Goal: Task Accomplishment & Management: Manage account settings

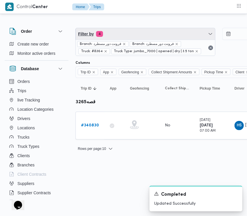
click at [122, 34] on span "Filter by 4" at bounding box center [145, 34] width 139 height 12
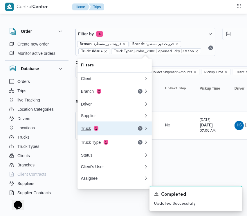
click at [105, 135] on button "Truck 1" at bounding box center [114, 128] width 74 height 14
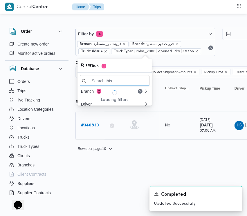
paste input "8418"
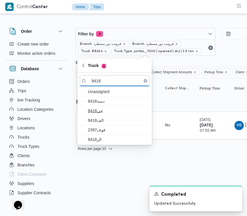
type input "8418"
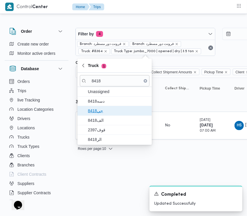
click at [98, 109] on span "جي8418" at bounding box center [118, 110] width 60 height 7
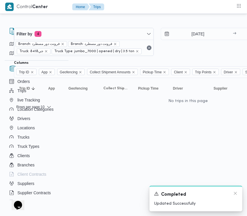
scroll to position [0, 93]
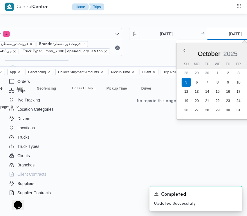
click at [222, 34] on input "[DATE]" at bounding box center [235, 34] width 58 height 12
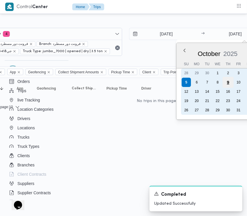
click at [232, 82] on div "9" at bounding box center [227, 82] width 11 height 11
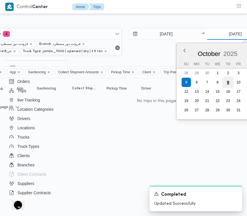
type input "[DATE]"
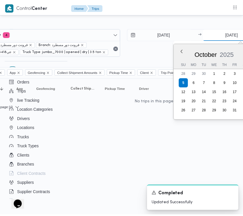
scroll to position [0, 105]
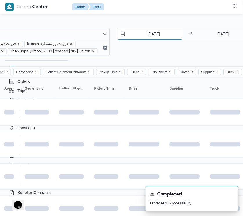
click at [162, 32] on input "[DATE]" at bounding box center [150, 34] width 66 height 12
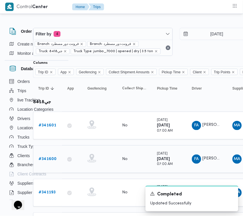
scroll to position [43, 42]
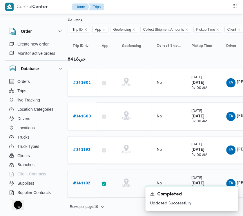
click at [87, 184] on b "# 341192" at bounding box center [81, 184] width 17 height 4
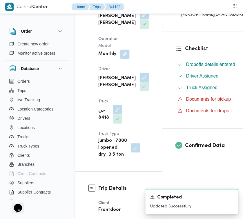
scroll to position [145, 0]
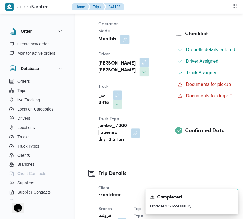
click at [140, 67] on button "button" at bounding box center [144, 62] width 9 height 9
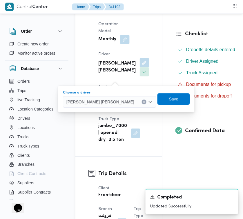
click at [98, 107] on div "[PERSON_NAME] [PERSON_NAME]" at bounding box center [109, 102] width 93 height 12
paste input "[PERSON_NAME]"
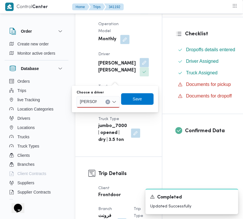
click at [96, 102] on input "[PERSON_NAME]" at bounding box center [88, 102] width 17 height 7
type input "[PERSON_NAME] [PERSON_NAME]"
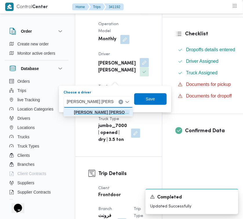
click at [92, 110] on mark "[PERSON_NAME] [PERSON_NAME]" at bounding box center [108, 112] width 69 height 5
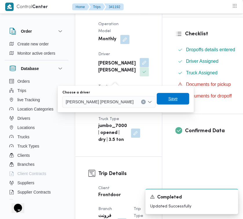
click at [166, 100] on span "Save" at bounding box center [173, 99] width 32 height 12
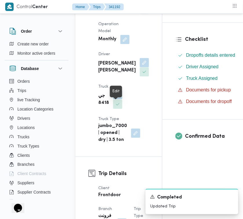
click at [119, 100] on button "button" at bounding box center [117, 94] width 9 height 9
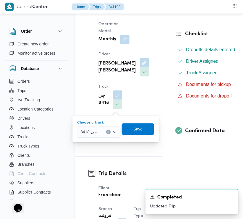
click at [90, 135] on span "جي 8418" at bounding box center [89, 132] width 16 height 6
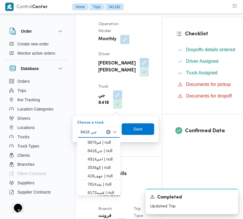
paste input "7869"
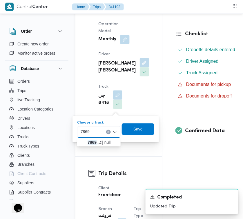
type input "7869"
click at [88, 141] on mark "7869" at bounding box center [91, 142] width 9 height 5
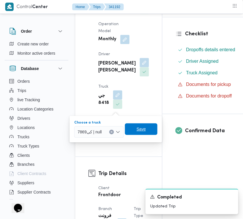
click at [149, 130] on span "Save" at bounding box center [141, 130] width 32 height 12
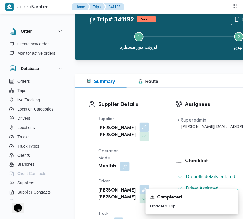
scroll to position [0, 0]
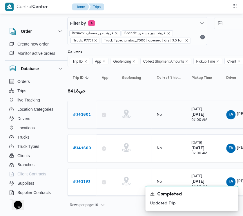
scroll to position [9, 8]
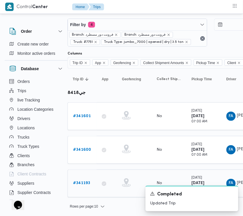
click at [79, 183] on b "# 341193" at bounding box center [81, 183] width 17 height 4
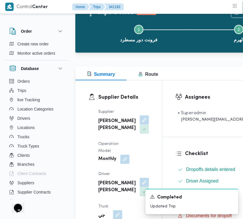
scroll to position [103, 0]
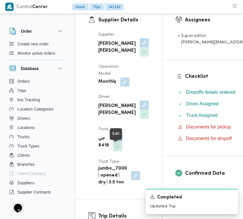
click at [117, 142] on button "button" at bounding box center [117, 137] width 9 height 9
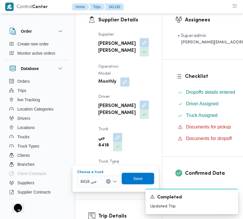
click at [106, 178] on div "جي 8418" at bounding box center [98, 182] width 43 height 12
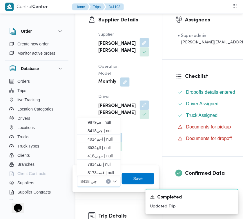
paste input "7869"
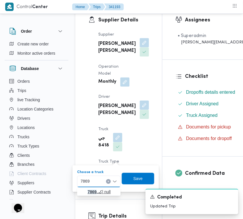
type input "7869"
click at [87, 193] on span "كى 7869 | null" at bounding box center [102, 192] width 30 height 7
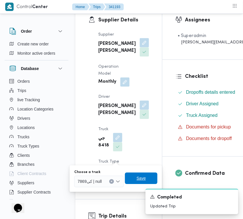
click at [146, 175] on span "Save" at bounding box center [141, 179] width 32 height 12
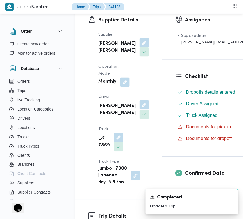
click at [140, 110] on button "button" at bounding box center [144, 105] width 9 height 9
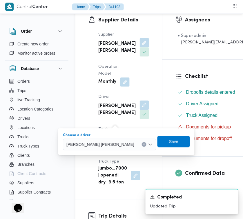
click at [108, 147] on span "[PERSON_NAME] [PERSON_NAME]" at bounding box center [100, 144] width 68 height 6
paste input "[PERSON_NAME]"
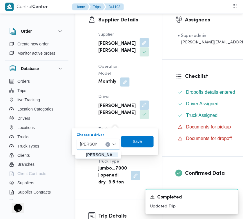
type input "[PERSON_NAME] [PERSON_NAME]"
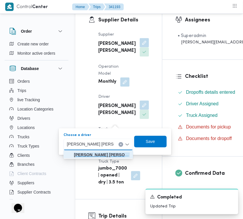
click at [88, 154] on mark "[PERSON_NAME] [PERSON_NAME]" at bounding box center [108, 155] width 69 height 5
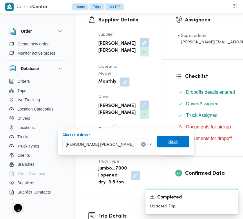
click at [168, 144] on span "Save" at bounding box center [172, 141] width 9 height 7
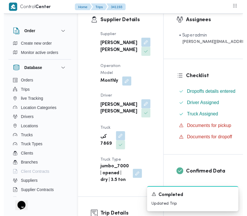
scroll to position [0, 8]
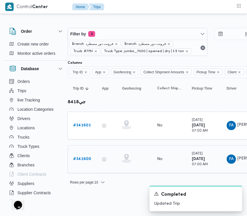
click at [86, 159] on b "# 341600" at bounding box center [82, 159] width 18 height 4
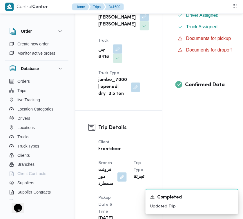
click at [140, 21] on button "button" at bounding box center [144, 16] width 9 height 9
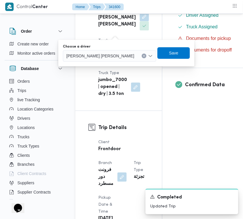
click at [105, 47] on div "Choose a driver" at bounding box center [109, 46] width 93 height 5
click at [106, 54] on span "[PERSON_NAME] [PERSON_NAME]" at bounding box center [100, 55] width 68 height 6
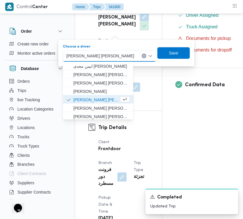
paste input "[PERSON_NAME]"
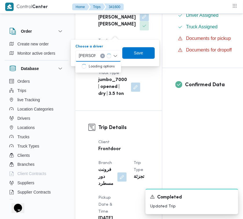
type input "[PERSON_NAME] [PERSON_NAME]"
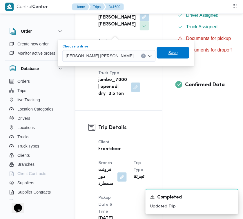
click at [168, 51] on span "Save" at bounding box center [172, 52] width 9 height 7
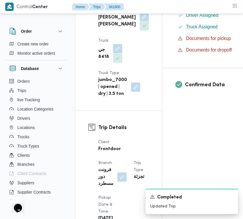
drag, startPoint x: 117, startPoint y: 50, endPoint x: 114, endPoint y: 57, distance: 8.1
click at [117, 50] on button "button" at bounding box center [117, 48] width 9 height 9
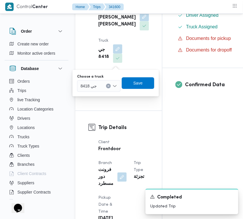
click at [96, 90] on div "جي 8418" at bounding box center [98, 86] width 43 height 12
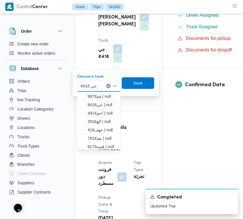
paste input "7869"
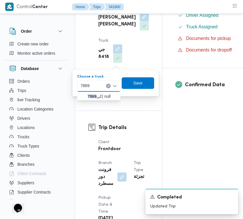
type input "7869"
click at [91, 91] on div "7869 7869 Combo box. Selected. 7869 . Selected. جي 8418. Press Backspace to del…" at bounding box center [98, 86] width 43 height 12
click at [92, 94] on mark "7869" at bounding box center [91, 96] width 9 height 5
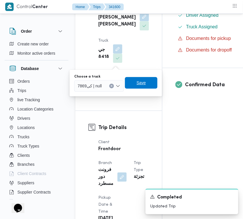
click at [145, 83] on span "Save" at bounding box center [140, 82] width 9 height 7
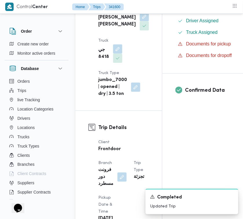
click at [136, 52] on div "Supplier [PERSON_NAME] [PERSON_NAME] Operation Model Monthly Driver [PERSON_NAM…" at bounding box center [124, 20] width 58 height 162
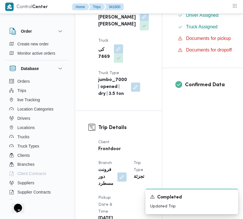
scroll to position [0, 0]
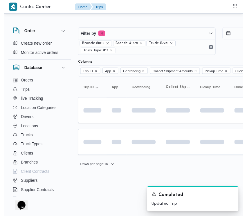
scroll to position [0, 8]
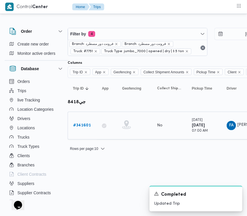
click at [78, 125] on b "# 341601" at bounding box center [82, 125] width 18 height 4
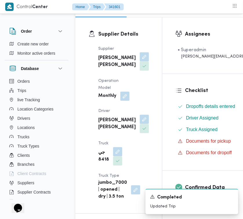
scroll to position [146, 0]
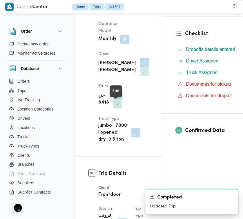
click at [113, 99] on button "button" at bounding box center [117, 94] width 9 height 9
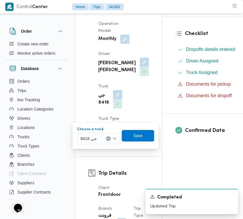
click at [93, 136] on span "جي 8418" at bounding box center [89, 139] width 16 height 6
paste input "7869"
type input "7869"
click at [90, 148] on mark "7869" at bounding box center [91, 149] width 9 height 5
click at [136, 138] on span "Save" at bounding box center [141, 136] width 32 height 12
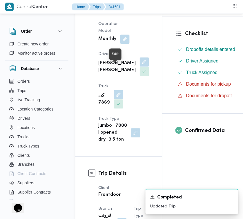
drag, startPoint x: 121, startPoint y: 68, endPoint x: 114, endPoint y: 73, distance: 8.3
click at [140, 67] on button "button" at bounding box center [144, 62] width 9 height 9
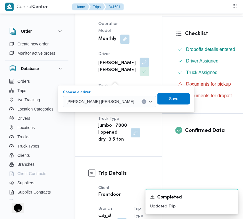
click at [100, 100] on span "[PERSON_NAME] [PERSON_NAME]" at bounding box center [100, 101] width 68 height 6
paste input "[PERSON_NAME]"
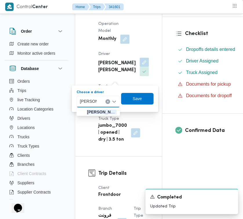
type input "[PERSON_NAME] [PERSON_NAME]"
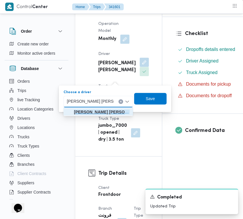
click at [107, 112] on mark "[PERSON_NAME] [PERSON_NAME]" at bounding box center [108, 112] width 69 height 5
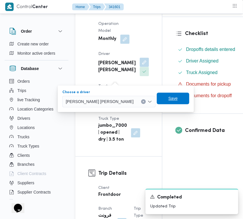
click at [157, 98] on span "Save" at bounding box center [173, 99] width 32 height 12
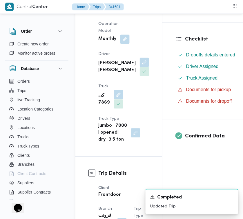
click at [137, 70] on div "Supplier [PERSON_NAME] [PERSON_NAME] Operation Model Monthly Driver [PERSON_NAM…" at bounding box center [124, 66] width 58 height 162
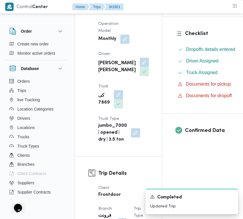
scroll to position [0, 0]
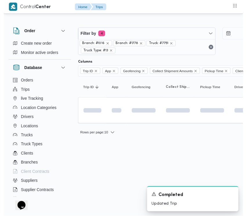
scroll to position [0, 8]
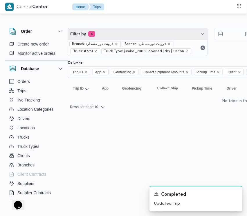
click at [136, 36] on span "Filter by 4" at bounding box center [137, 34] width 139 height 12
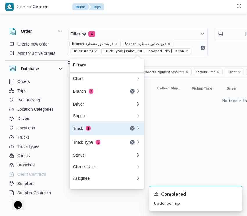
click at [107, 134] on div "Truck 1" at bounding box center [105, 128] width 70 height 14
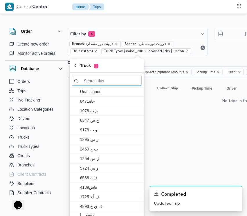
paste input "1676"
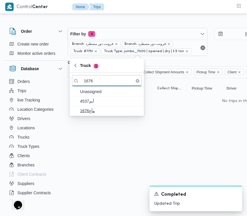
type input "1676"
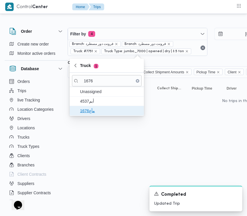
click at [95, 114] on span "مأع1676" at bounding box center [110, 110] width 60 height 7
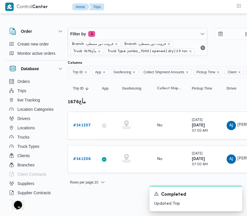
click at [95, 189] on div "Filter by 4 Branch: فرونت دور مسطرد Branch: فرونت دور مسطرد Truck: مأع1676 Truc…" at bounding box center [112, 104] width 247 height 178
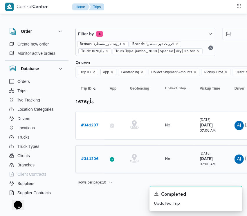
click at [93, 158] on b "# 341206" at bounding box center [90, 159] width 18 height 4
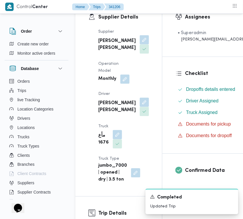
scroll to position [109, 0]
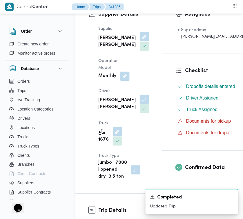
click at [140, 41] on button "button" at bounding box center [144, 36] width 9 height 9
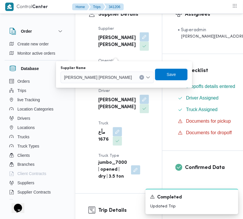
click at [93, 80] on span "[PERSON_NAME] [PERSON_NAME]" at bounding box center [98, 77] width 68 height 6
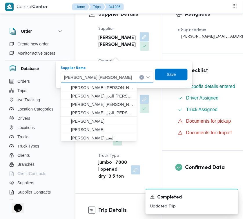
paste input "[PERSON_NAME]"
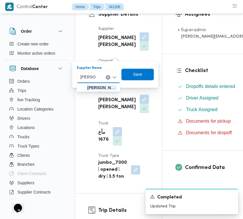
type input "[PERSON_NAME]"
click at [96, 76] on div "ربيع عيد [PERSON_NAME]" at bounding box center [88, 77] width 18 height 9
click at [95, 87] on span "ربيع عيد قطب هلال" at bounding box center [102, 88] width 30 height 7
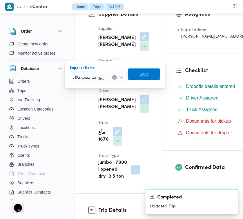
click at [135, 73] on span "Save" at bounding box center [144, 75] width 32 height 12
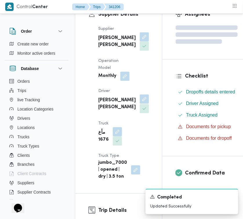
click at [140, 104] on button "button" at bounding box center [144, 99] width 9 height 9
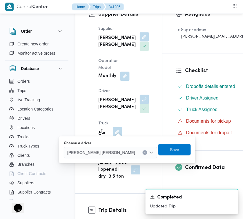
click at [106, 147] on div "Choose a driver [PERSON_NAME] [PERSON_NAME] Save" at bounding box center [127, 150] width 128 height 19
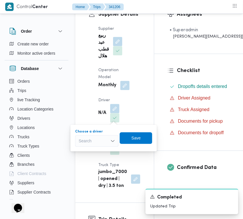
drag, startPoint x: 102, startPoint y: 143, endPoint x: 107, endPoint y: 143, distance: 5.0
click at [105, 143] on div "Search" at bounding box center [96, 142] width 43 height 12
paste input "عمر"
click at [96, 143] on div "[PERSON_NAME]" at bounding box center [85, 141] width 21 height 9
click at [86, 140] on input "[PERSON_NAME]" at bounding box center [88, 141] width 19 height 7
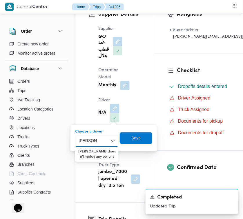
click at [86, 140] on input "[PERSON_NAME]" at bounding box center [88, 141] width 19 height 7
click at [84, 141] on input "[PERSON_NAME]" at bounding box center [88, 141] width 19 height 7
click at [87, 144] on input "[PERSON_NAME]" at bounding box center [88, 141] width 19 height 7
drag, startPoint x: 87, startPoint y: 144, endPoint x: 80, endPoint y: 142, distance: 8.0
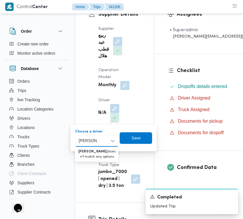
click at [80, 142] on input "[PERSON_NAME]" at bounding box center [88, 141] width 19 height 7
click at [82, 142] on input "عمرد" at bounding box center [83, 141] width 9 height 7
click at [87, 142] on div "[PERSON_NAME]" at bounding box center [82, 141] width 11 height 9
click at [83, 142] on input "عمرد" at bounding box center [83, 141] width 9 height 7
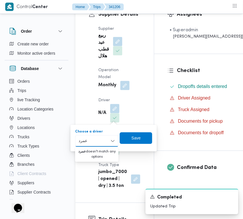
click at [83, 142] on input "عمرد" at bounding box center [83, 141] width 9 height 7
click at [82, 141] on input "عمرد" at bounding box center [83, 141] width 9 height 7
click at [82, 142] on input "عمرد" at bounding box center [83, 141] width 9 height 7
click at [85, 144] on input "عمرد" at bounding box center [83, 141] width 9 height 7
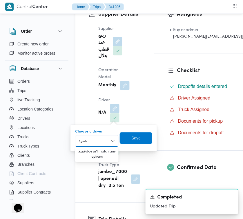
click at [85, 144] on input "عمرد" at bounding box center [83, 141] width 9 height 7
paste input
type input "عمر"
click at [80, 153] on icon "button" at bounding box center [81, 151] width 5 height 5
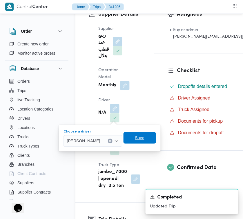
click at [142, 141] on span "Save" at bounding box center [139, 138] width 32 height 12
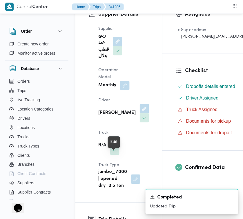
click at [114, 146] on button "button" at bounding box center [114, 140] width 9 height 9
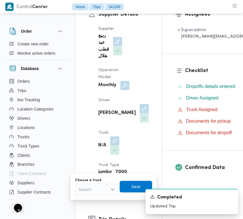
click at [98, 193] on div "Search" at bounding box center [96, 190] width 43 height 12
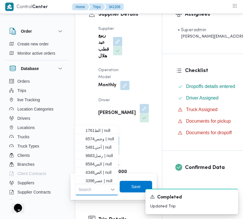
paste input "5481"
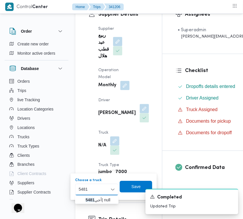
type input "5481"
click at [89, 199] on mark "5481" at bounding box center [89, 200] width 9 height 5
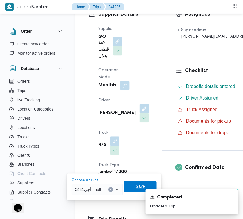
click at [136, 185] on span "Save" at bounding box center [140, 186] width 9 height 7
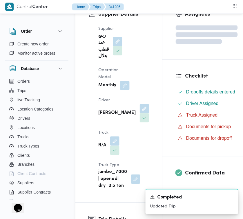
click at [99, 52] on b "ربيع عيد قطب هلال" at bounding box center [103, 46] width 11 height 28
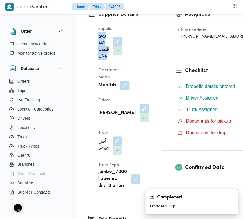
copy div "ربيع عيد قطب هلال"
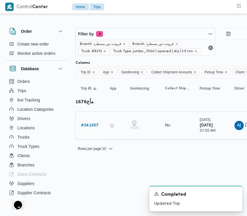
click at [98, 125] on div "# 341207" at bounding box center [90, 126] width 23 height 12
click at [85, 122] on div "# 341207" at bounding box center [90, 126] width 23 height 12
click at [86, 124] on b "# 341207" at bounding box center [90, 125] width 18 height 4
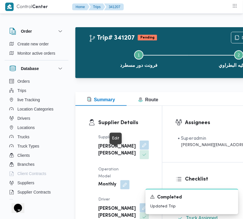
click at [140, 150] on button "button" at bounding box center [144, 145] width 9 height 9
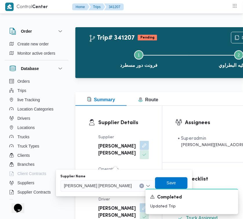
click at [107, 181] on div "[PERSON_NAME] [PERSON_NAME]" at bounding box center [107, 186] width 93 height 12
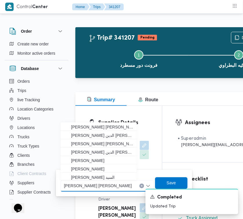
paste input "ربيع عيد قطب هلال"
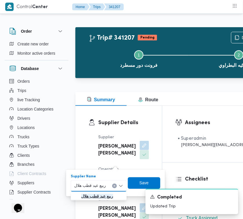
type input "ربيع عيد قطب هلال"
click at [90, 196] on mark "ربيع عيد قطب هلال" at bounding box center [97, 196] width 32 height 5
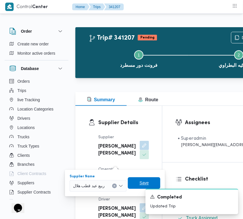
click at [143, 181] on span "Save" at bounding box center [143, 183] width 9 height 7
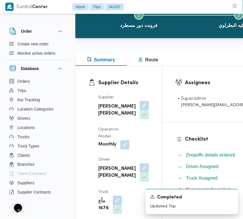
scroll to position [86, 0]
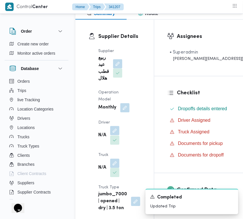
click at [113, 133] on button "button" at bounding box center [114, 130] width 9 height 9
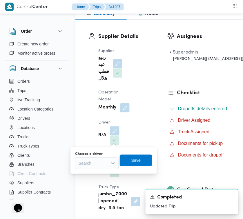
click at [92, 163] on div "Search" at bounding box center [96, 164] width 43 height 12
paste input "عمر"
type input "عمر"
click at [94, 165] on div "[PERSON_NAME]" at bounding box center [96, 164] width 43 height 12
click at [94, 166] on div "[PERSON_NAME]" at bounding box center [96, 164] width 43 height 12
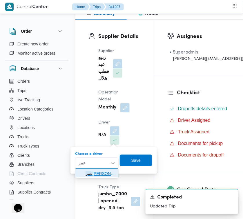
click at [94, 171] on span "[PERSON_NAME]" at bounding box center [100, 174] width 30 height 7
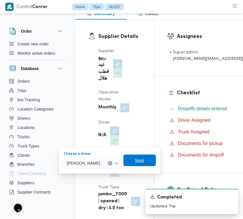
click at [137, 160] on span "Save" at bounding box center [139, 161] width 32 height 12
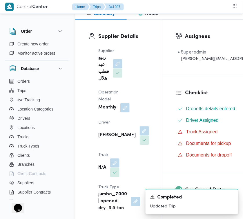
click at [112, 168] on button "button" at bounding box center [114, 163] width 9 height 9
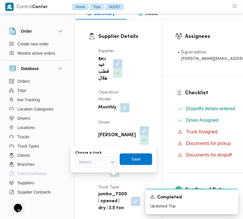
click at [97, 171] on div "You are in a dialog. To close this dialog, hit escape. Choose a truck Search Sa…" at bounding box center [113, 159] width 86 height 27
click at [94, 160] on div "Search" at bounding box center [96, 163] width 43 height 12
paste input "5481"
type input "5481"
click at [91, 173] on mark "5481" at bounding box center [89, 173] width 9 height 5
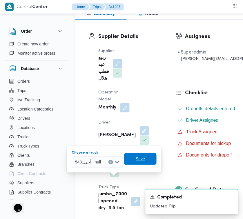
click at [144, 159] on span "Save" at bounding box center [140, 160] width 32 height 12
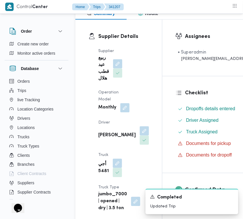
click at [151, 63] on div "Supplier Details Supplier ربيع عيد قطب هلال Operation Model Monthly Driver [PER…" at bounding box center [118, 123] width 87 height 206
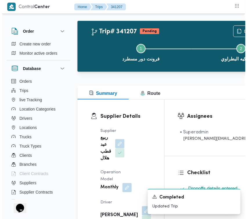
scroll to position [0, 0]
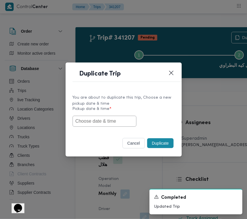
click at [83, 125] on input "text" at bounding box center [104, 121] width 64 height 11
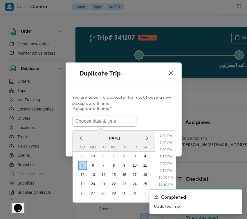
paste input "[DATE] 7:00AM"
type input "[DATE] 7:00AM"
click at [138, 101] on div "You are about to duplicate this trip, Choose a new pickup date & time" at bounding box center [123, 101] width 102 height 12
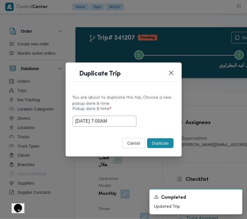
click at [160, 140] on button "Duplicate" at bounding box center [160, 143] width 26 height 10
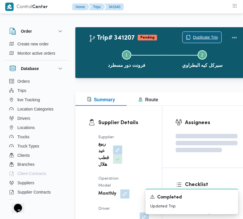
click at [193, 37] on span "Duplicate Trip" at bounding box center [205, 37] width 25 height 7
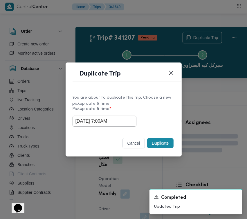
click at [120, 121] on input "[DATE] 7:00AM" at bounding box center [104, 121] width 64 height 11
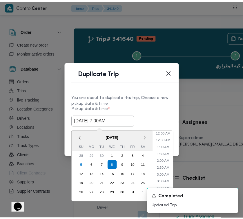
scroll to position [65, 0]
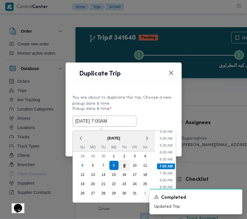
click at [123, 164] on div "9" at bounding box center [123, 165] width 11 height 11
type input "[DATE] 7:00AM"
click at [162, 97] on div "You are about to duplicate this trip, Choose a new pickup date & time" at bounding box center [123, 101] width 102 height 12
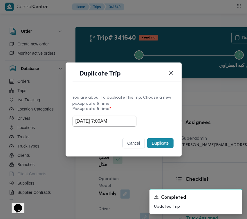
click at [160, 146] on button "Duplicate" at bounding box center [160, 143] width 26 height 10
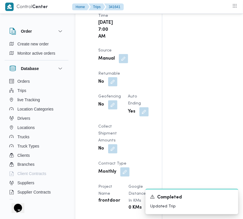
scroll to position [388, 0]
